Goal: Navigation & Orientation: Find specific page/section

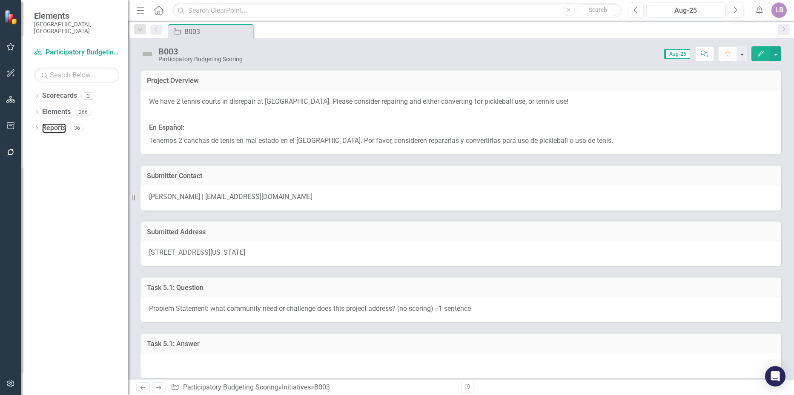
drag, startPoint x: 47, startPoint y: 120, endPoint x: 53, endPoint y: 136, distance: 17.8
click at [47, 123] on link "Reports" at bounding box center [54, 128] width 24 height 10
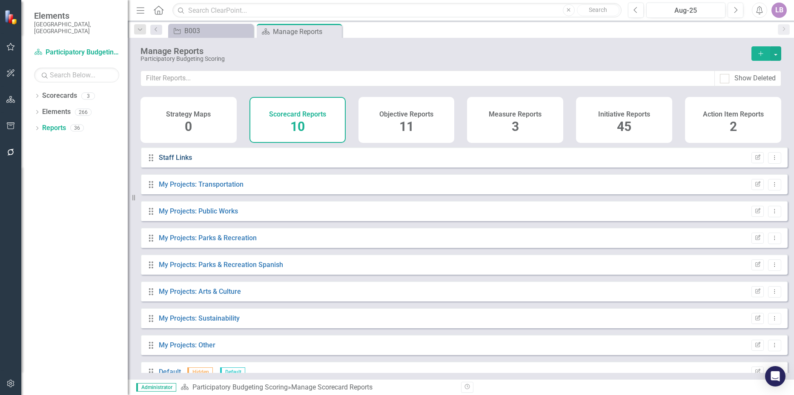
click at [180, 162] on link "Staff Links" at bounding box center [175, 158] width 33 height 8
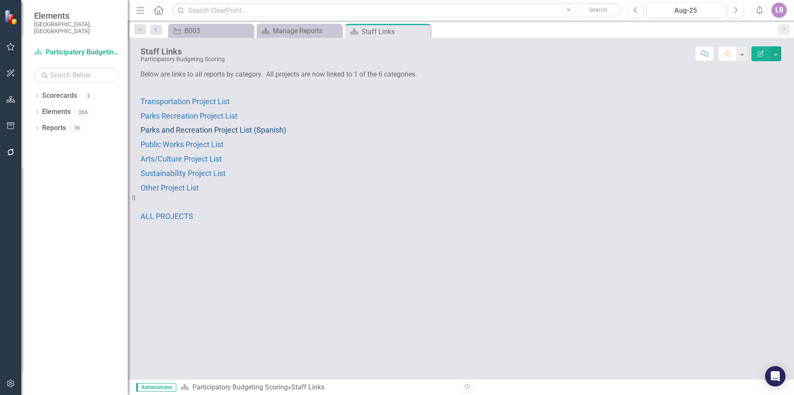
click at [249, 126] on span "Parks and Recreation Project List (Spanish)" at bounding box center [213, 130] width 146 height 9
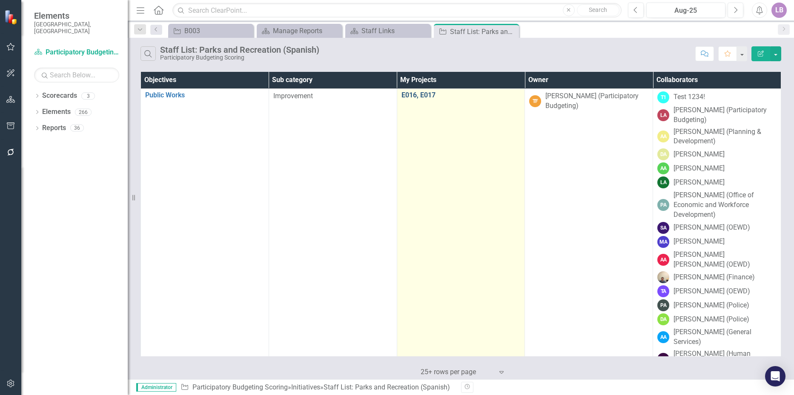
click at [426, 94] on link "E016, E017" at bounding box center [460, 95] width 119 height 8
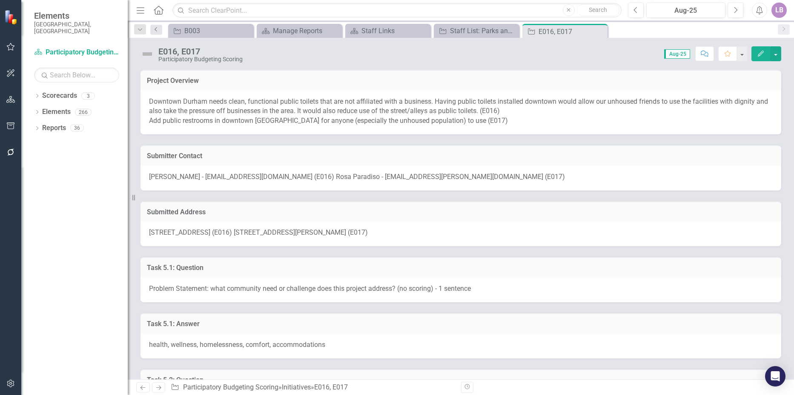
click at [160, 29] on link "Previous" at bounding box center [156, 30] width 12 height 10
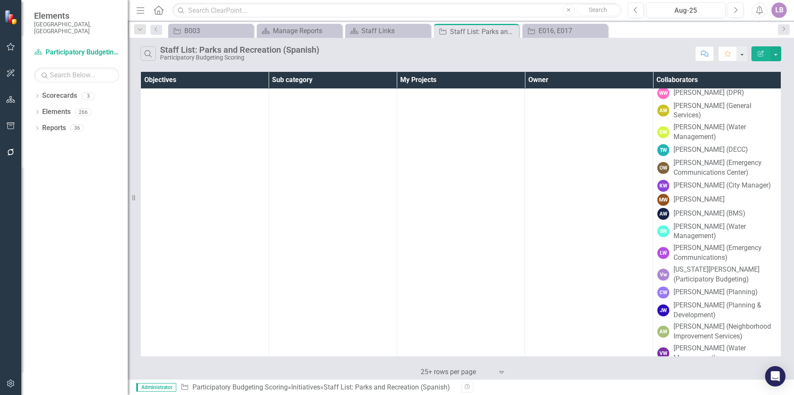
scroll to position [9831, 0]
